Goal: Browse casually: Explore the website without a specific task or goal

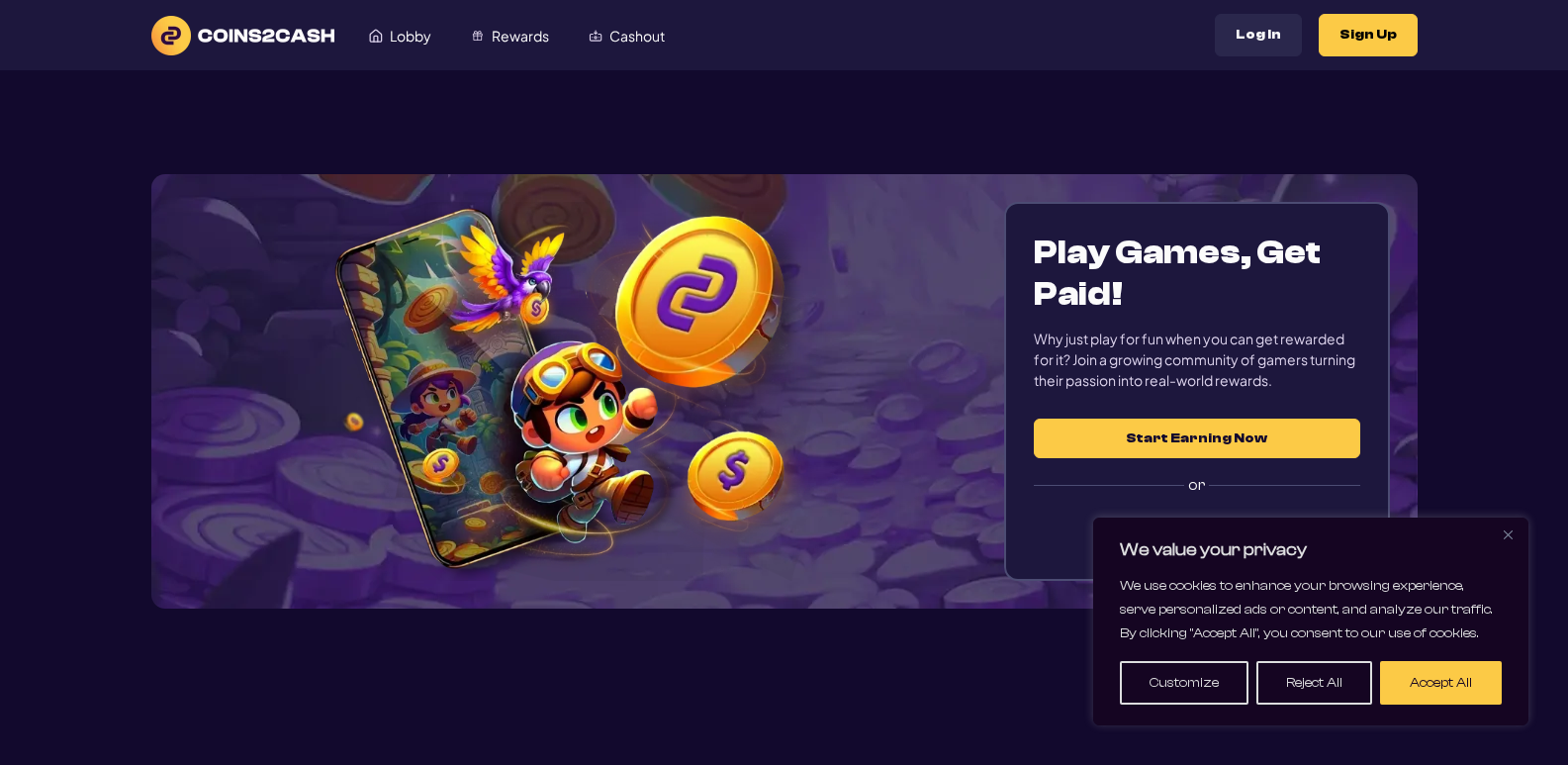
click at [1510, 541] on button "Close" at bounding box center [1508, 534] width 24 height 24
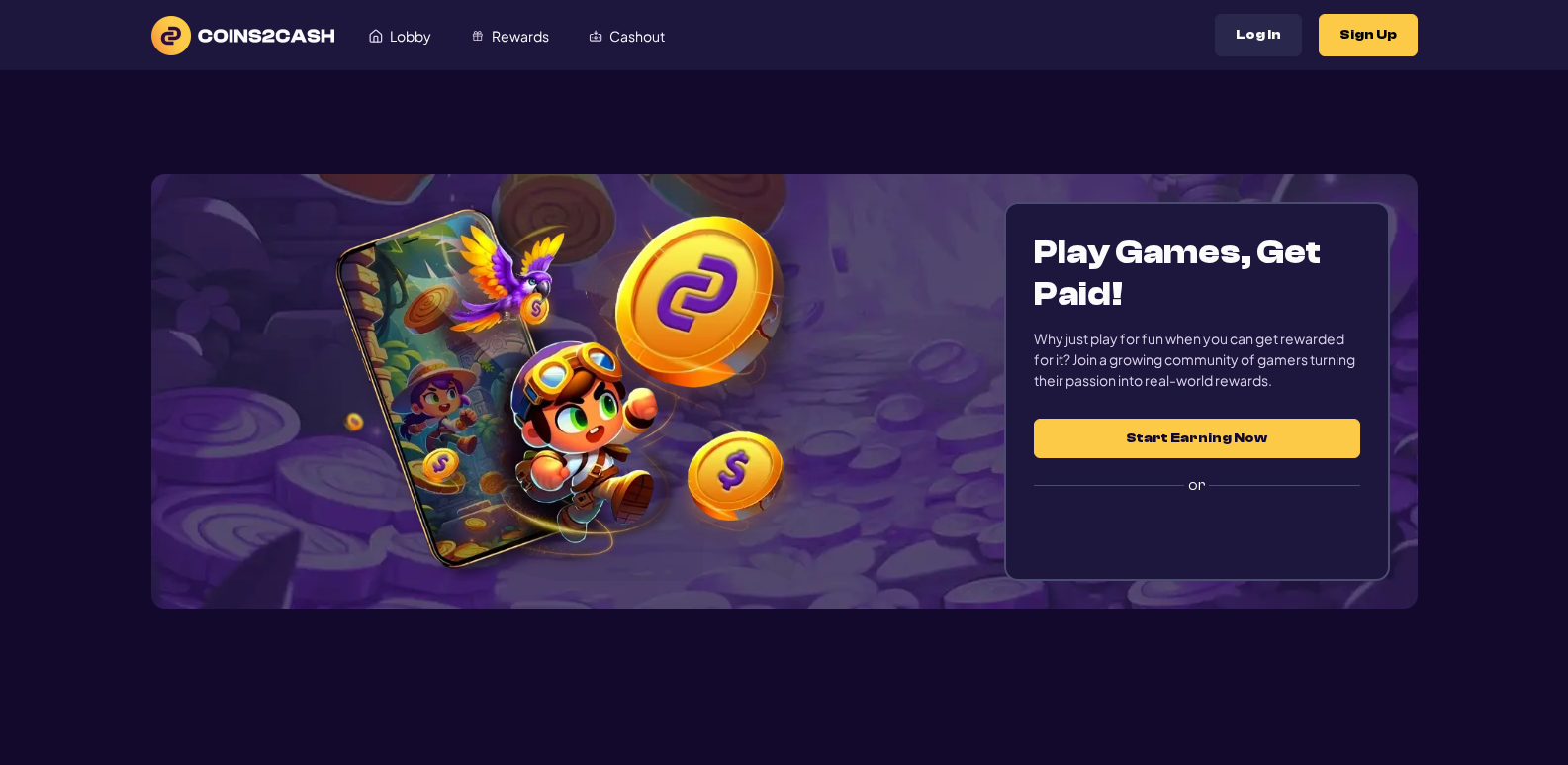
click at [1336, 563] on div "Play Games, Get Paid! Why just play for fun when you can get rewarded for it? J…" at bounding box center [1195, 390] width 385 height 379
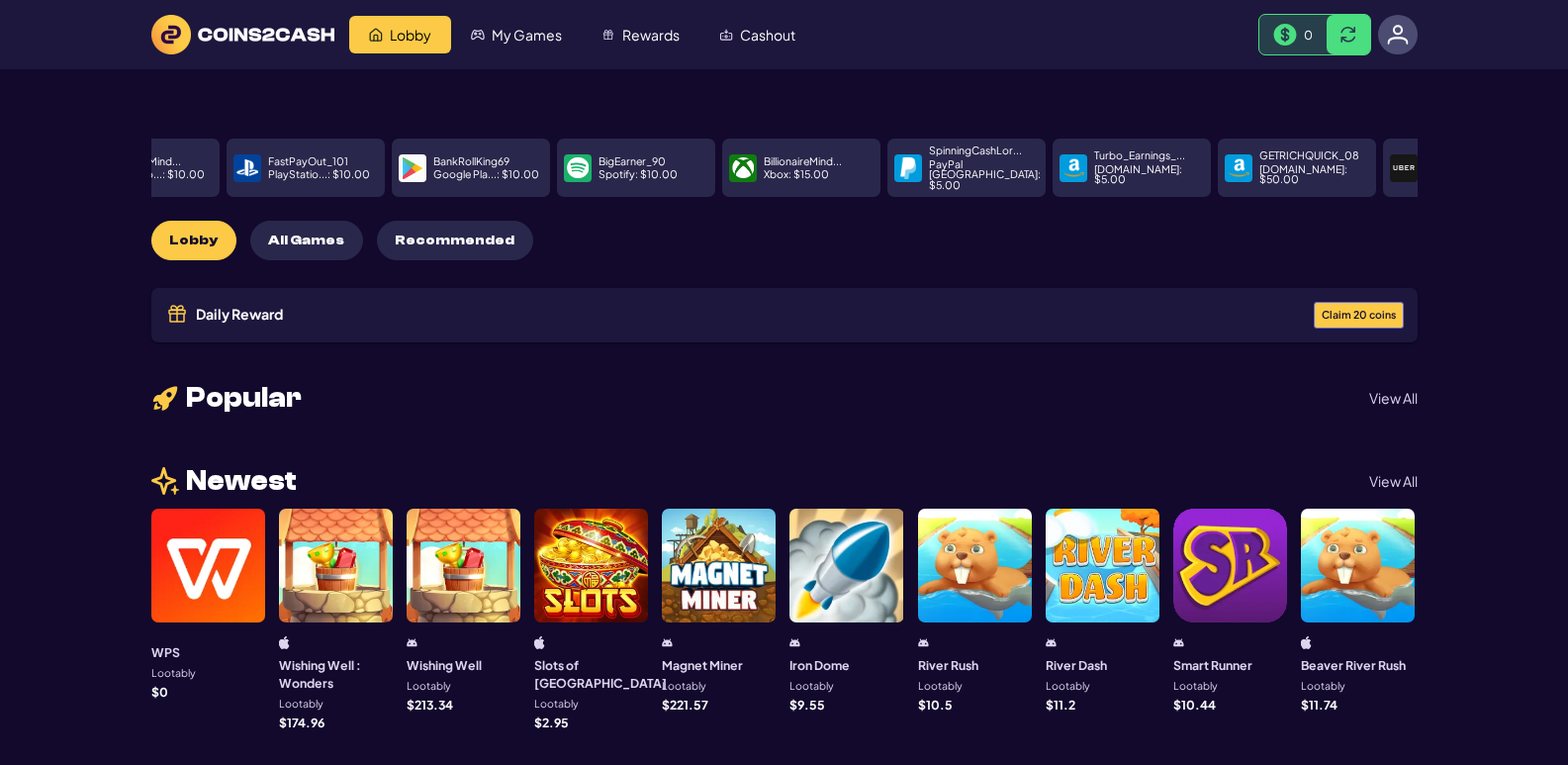
drag, startPoint x: 429, startPoint y: 155, endPoint x: 0, endPoint y: 191, distance: 430.5
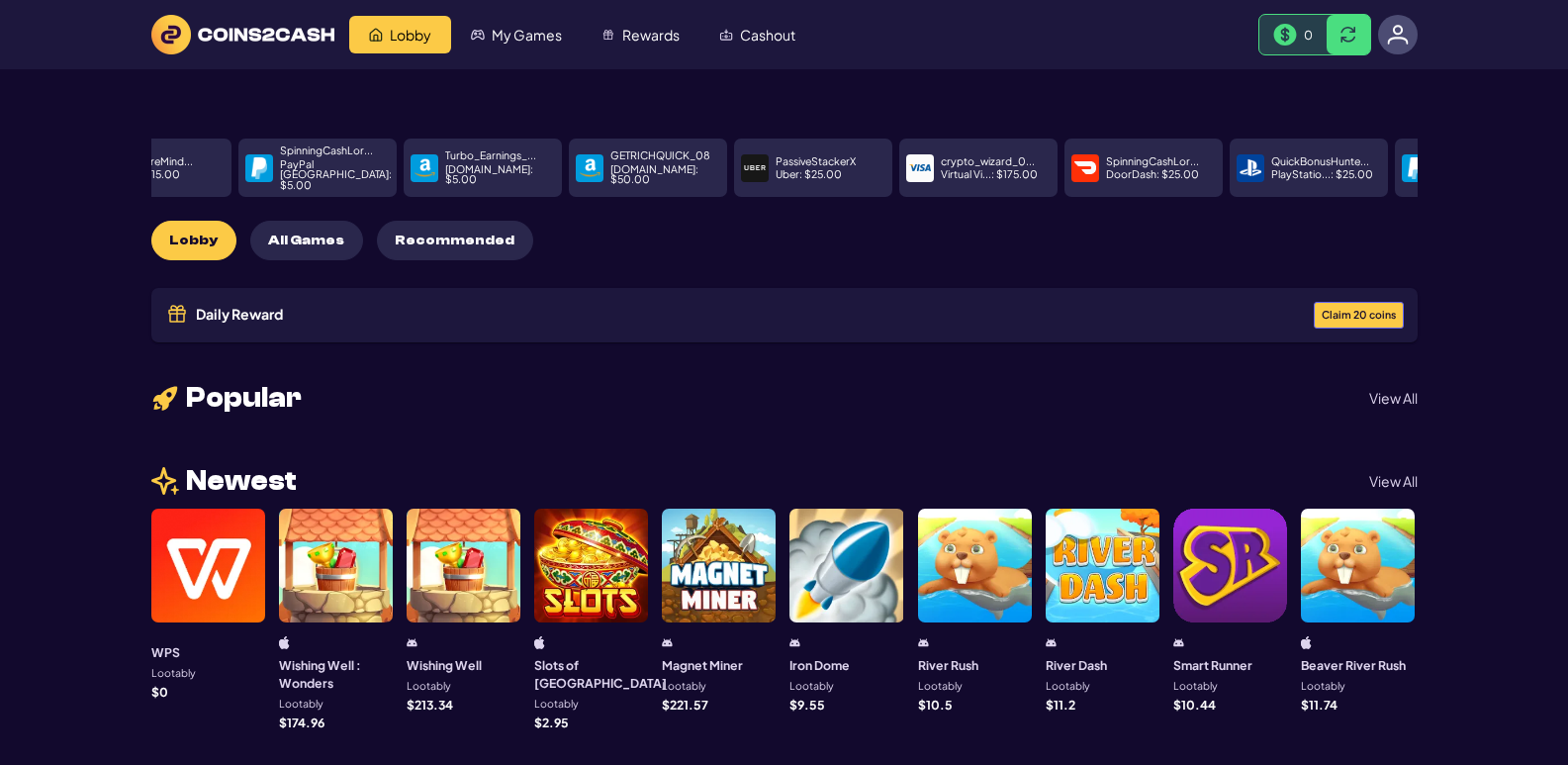
drag, startPoint x: 1382, startPoint y: 151, endPoint x: 357, endPoint y: 134, distance: 1025.1
click at [610, 155] on p "GETRICHQUICK_08" at bounding box center [660, 156] width 100 height 11
click at [610, 154] on p "GETRICHQUICK_08" at bounding box center [660, 156] width 100 height 11
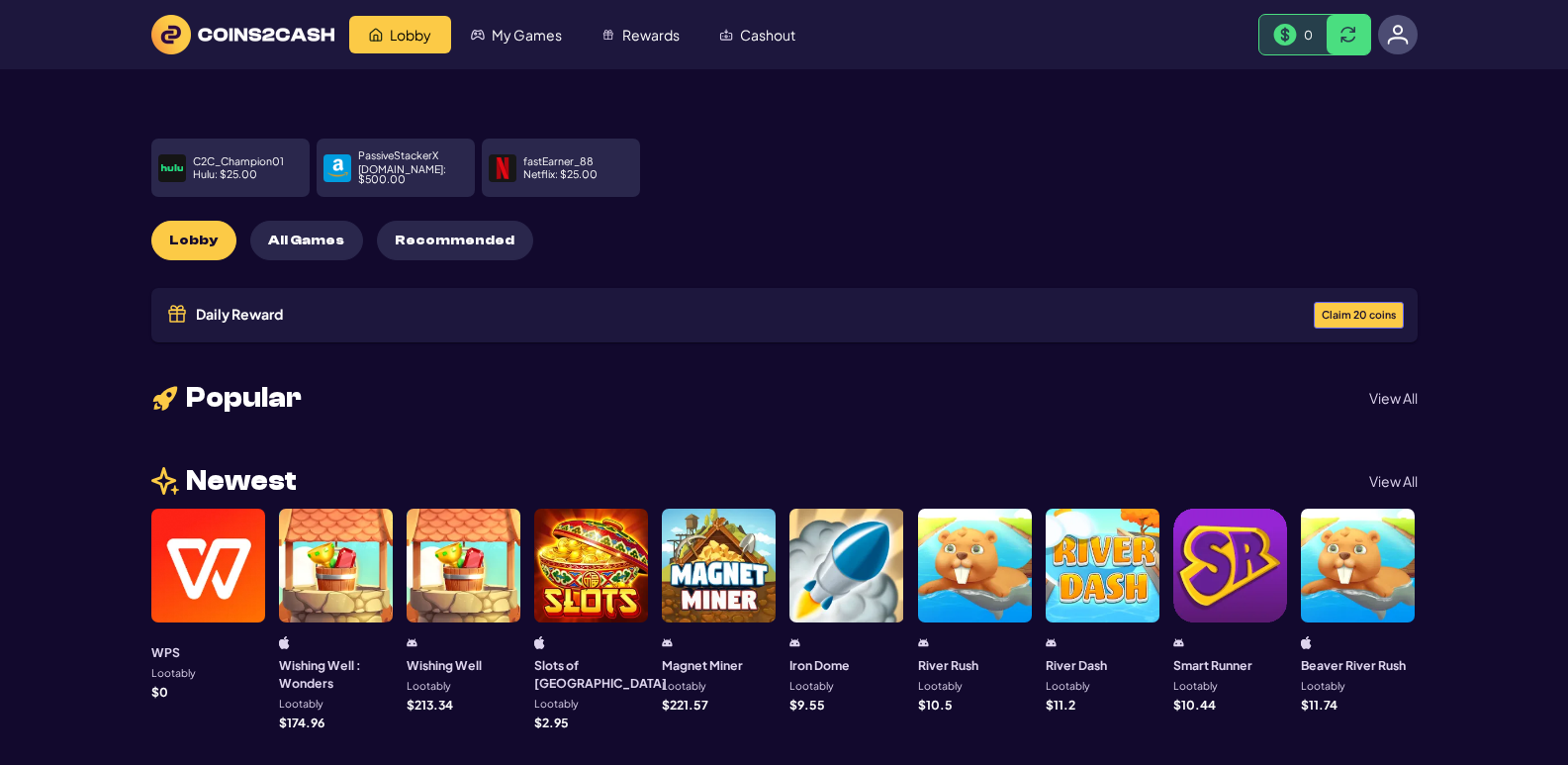
drag, startPoint x: 474, startPoint y: 170, endPoint x: 805, endPoint y: 170, distance: 331.0
click at [805, 170] on div "payoutHero999 Uber : $ 100.00 bonusCraverX Xbox : $ 5.00 BillionaireMind... Pla…" at bounding box center [785, 168] width 1266 height 58
click at [583, 170] on p "Netflix : $ 25.00" at bounding box center [560, 174] width 74 height 11
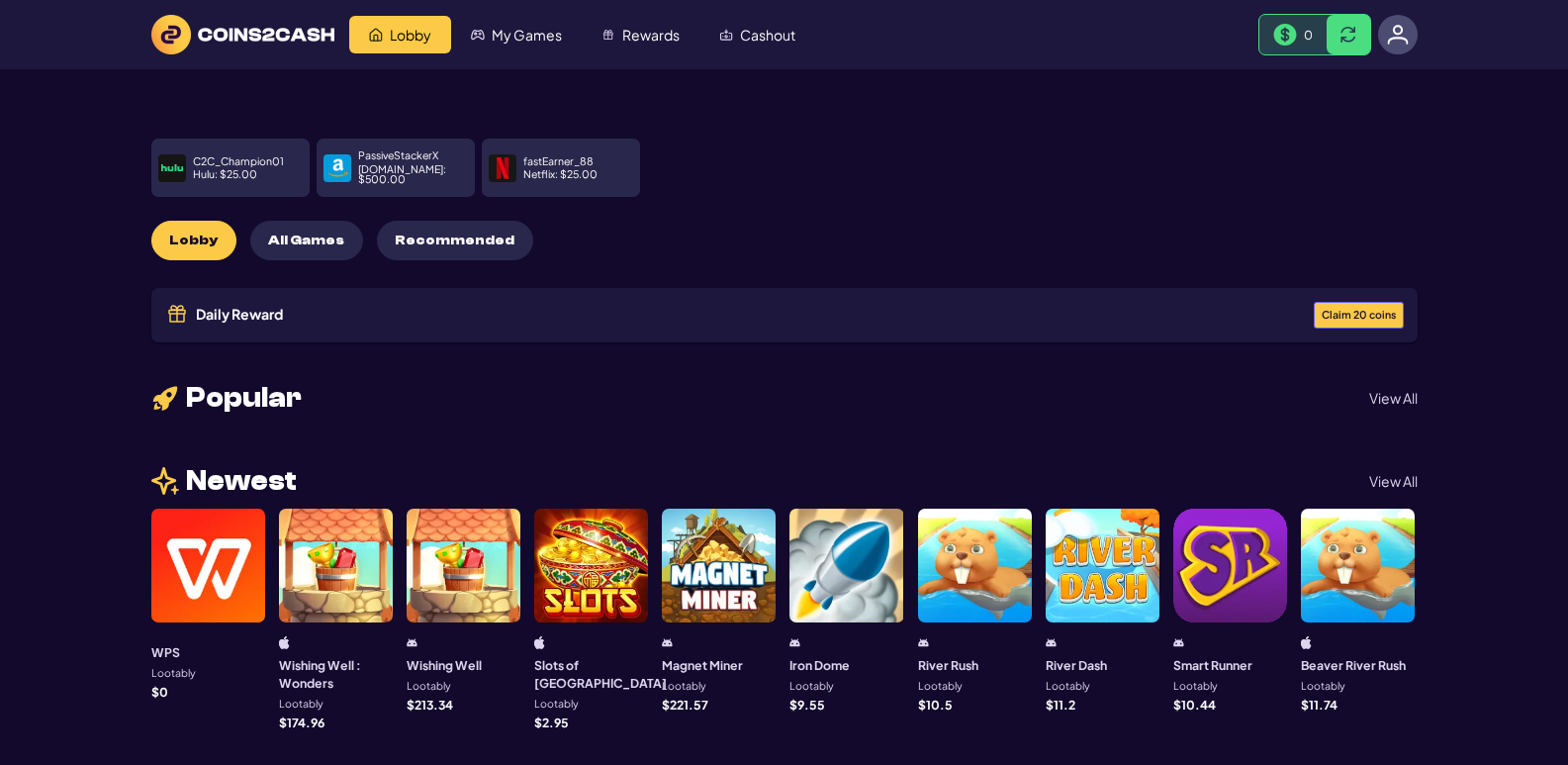
click at [465, 142] on div "PassiveStackerX Amazon.se : $ 500.00" at bounding box center [395, 168] width 158 height 58
click at [602, 144] on div "fastEarner_88 Netflix : $ 25.00" at bounding box center [560, 168] width 158 height 58
click at [586, 169] on p "Netflix : $ 25.00" at bounding box center [560, 174] width 74 height 11
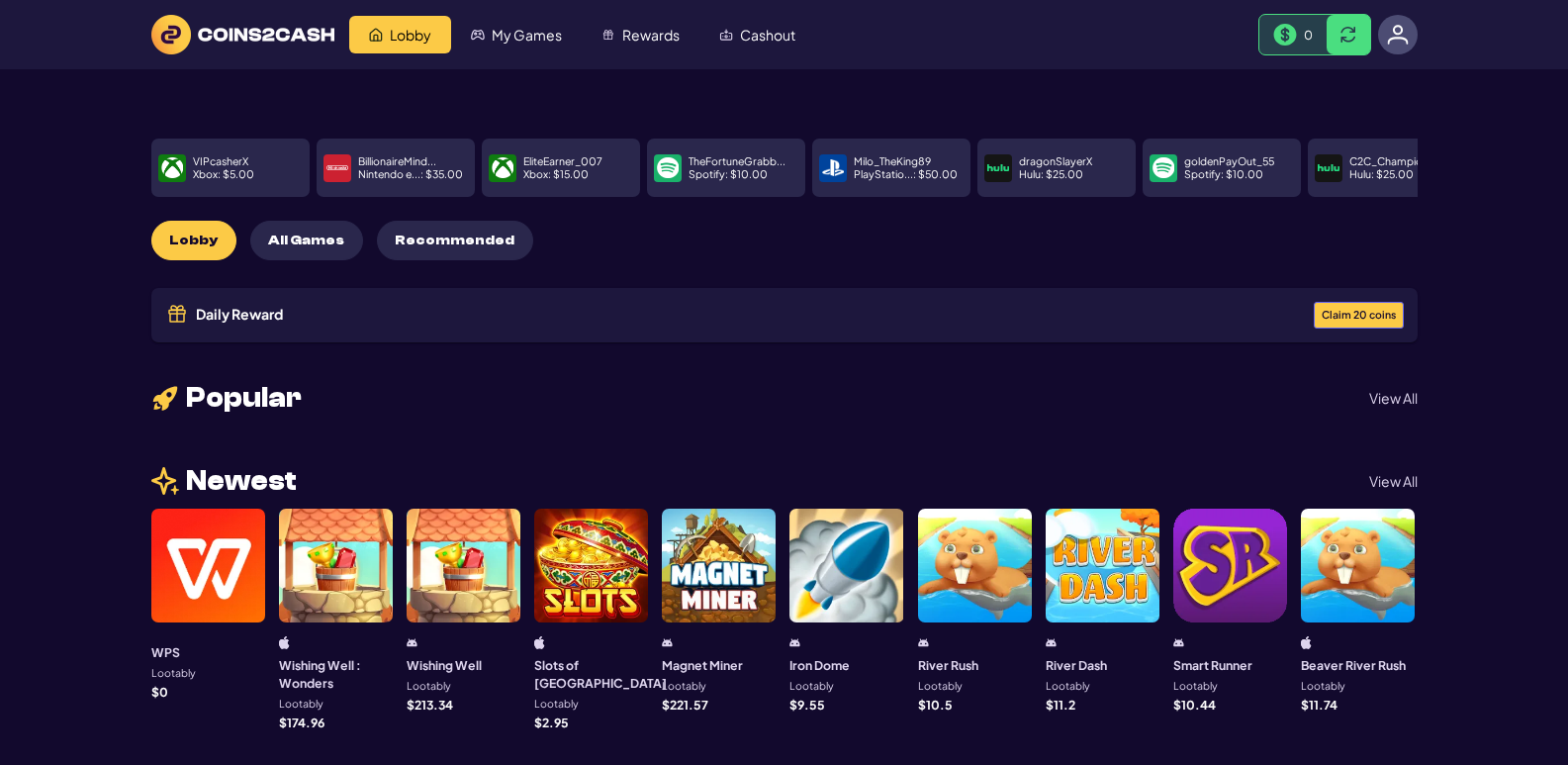
drag, startPoint x: 401, startPoint y: 165, endPoint x: 1582, endPoint y: 181, distance: 1181.1
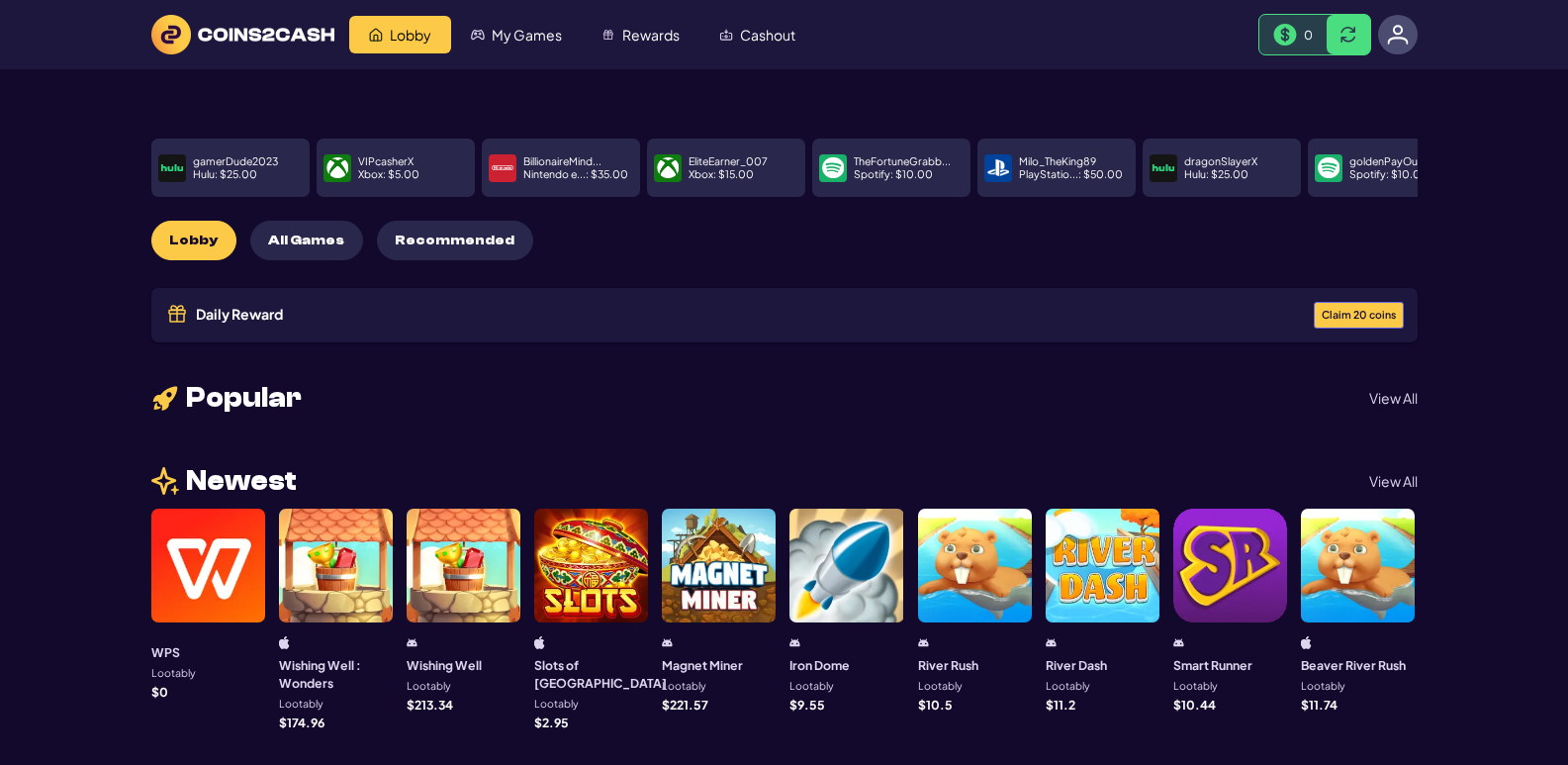
click at [278, 233] on span "All Games" at bounding box center [306, 241] width 76 height 17
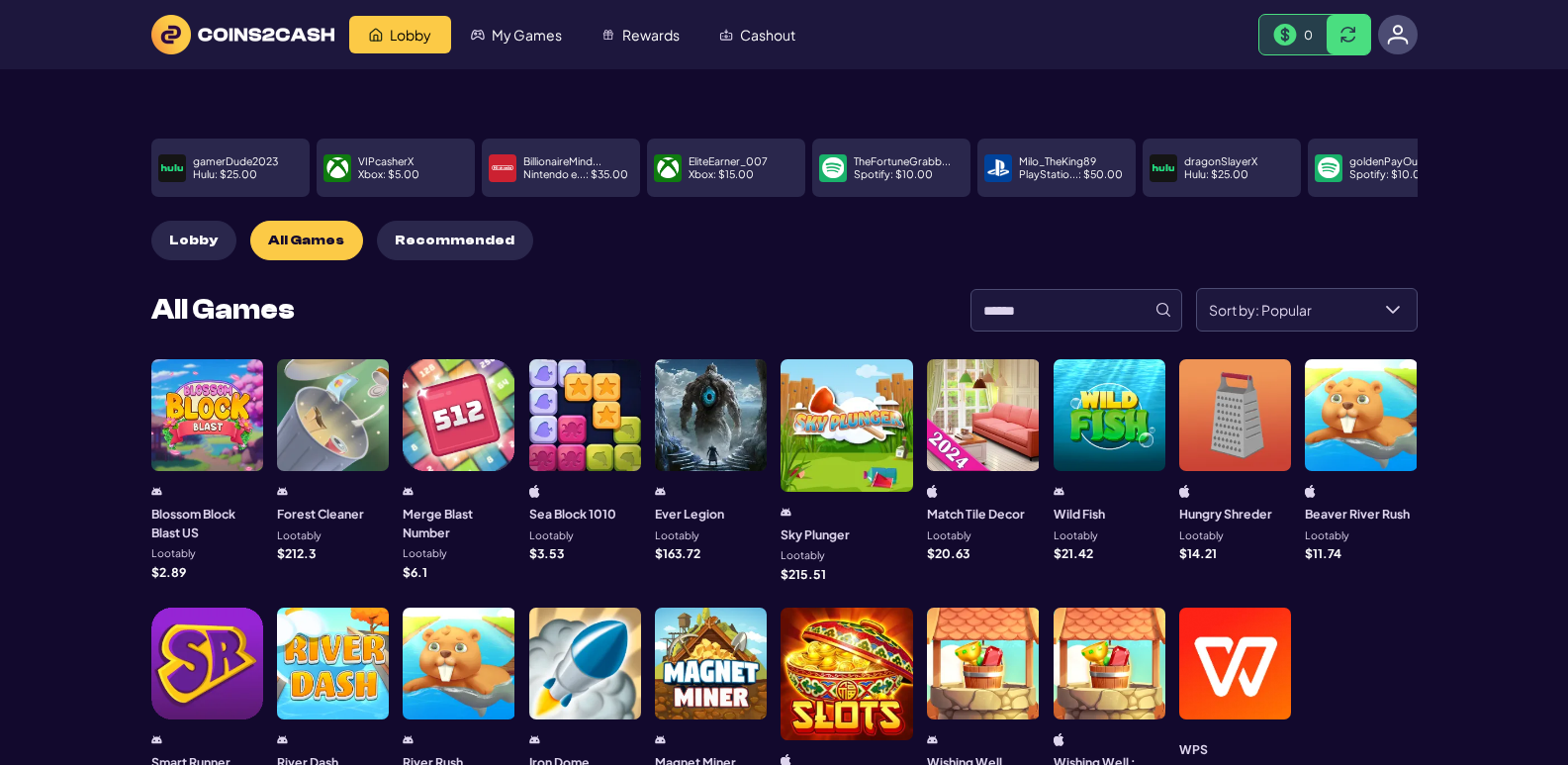
click at [1483, 602] on main "payoutHero999 Uber : $ 100.00 bonusCraverX Xbox : $ 5.00 BillionaireMind... Pla…" at bounding box center [784, 492] width 1568 height 847
